Goal: Information Seeking & Learning: Learn about a topic

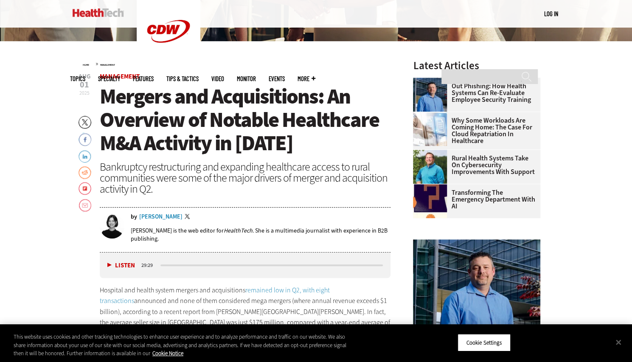
drag, startPoint x: 197, startPoint y: 182, endPoint x: 262, endPoint y: 186, distance: 65.1
click at [262, 186] on div "Bankruptcy restructuring and expanding healthcare access to rural communities w…" at bounding box center [245, 177] width 291 height 33
drag, startPoint x: 232, startPoint y: 225, endPoint x: 236, endPoint y: 223, distance: 4.4
click at [236, 223] on div "[PERSON_NAME] is the web editor for HealthTech . She is a multimedia journalist…" at bounding box center [261, 235] width 260 height 28
click at [220, 194] on div "Bankruptcy restructuring and expanding healthcare access to rural communities w…" at bounding box center [245, 177] width 291 height 33
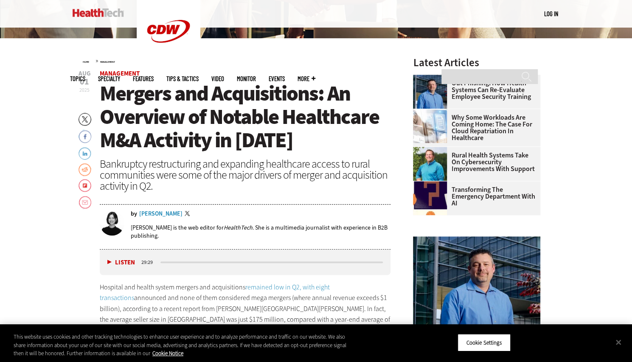
scroll to position [382, 0]
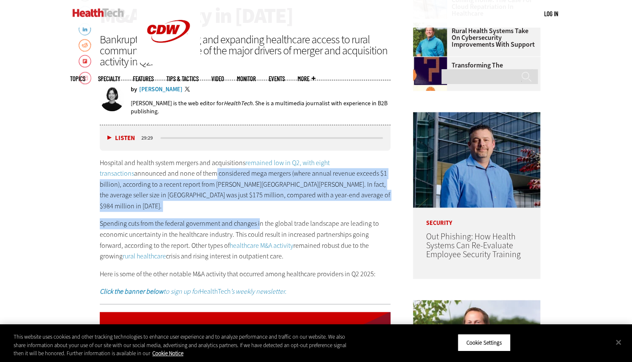
drag, startPoint x: 174, startPoint y: 172, endPoint x: 259, endPoint y: 202, distance: 90.1
click at [259, 202] on div "Hospital and health system mergers and acquisitions remained low in Q2, with ei…" at bounding box center [245, 227] width 291 height 140
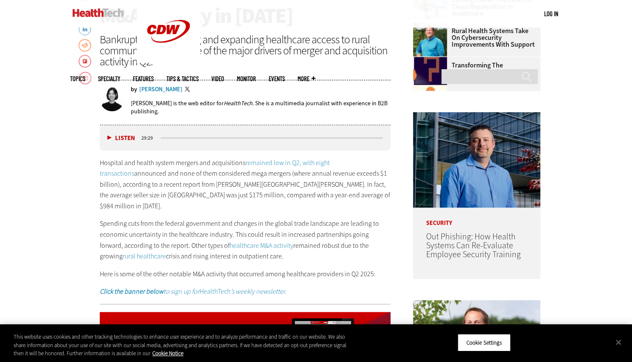
click at [135, 165] on p "Hospital and health system mergers and acquisitions remained low in Q2, with ei…" at bounding box center [245, 184] width 291 height 54
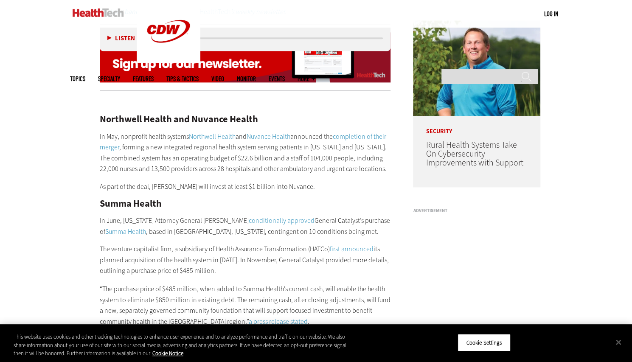
scroll to position [679, 0]
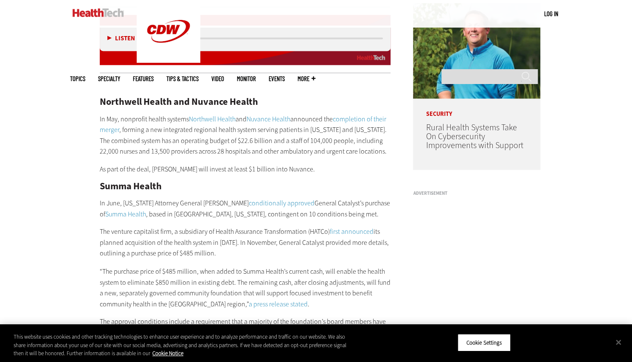
drag, startPoint x: 109, startPoint y: 221, endPoint x: 256, endPoint y: 242, distance: 148.4
click at [256, 242] on p "The venture capitalist firm, a subsidiary of Health Assurance Transformation (H…" at bounding box center [245, 242] width 291 height 33
click at [205, 242] on p "The venture capitalist firm, a subsidiary of Health Assurance Transformation (H…" at bounding box center [245, 242] width 291 height 33
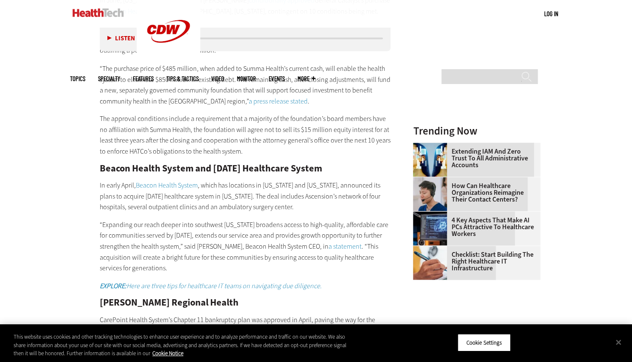
scroll to position [807, 0]
